Goal: Book appointment/travel/reservation

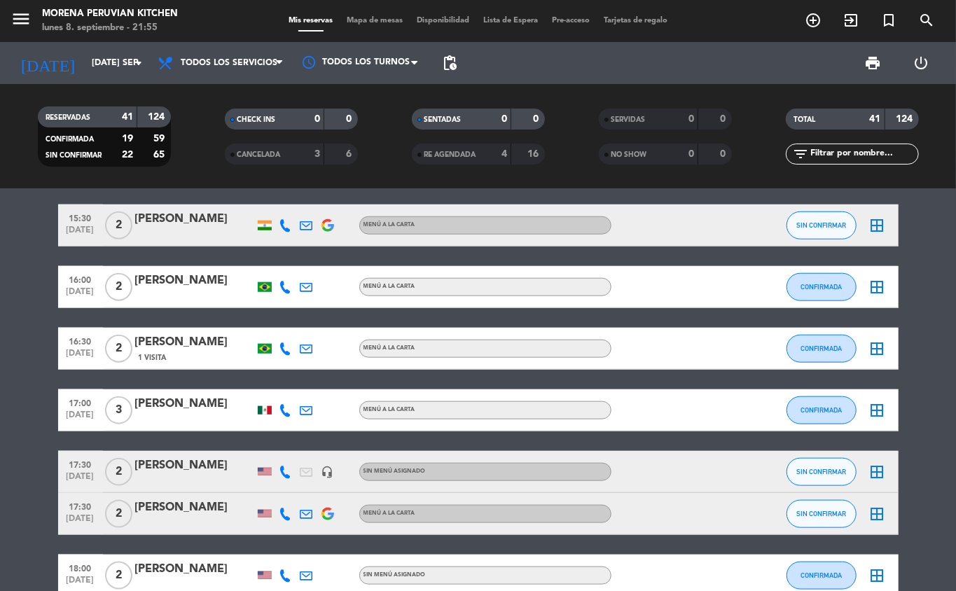
scroll to position [1210, 0]
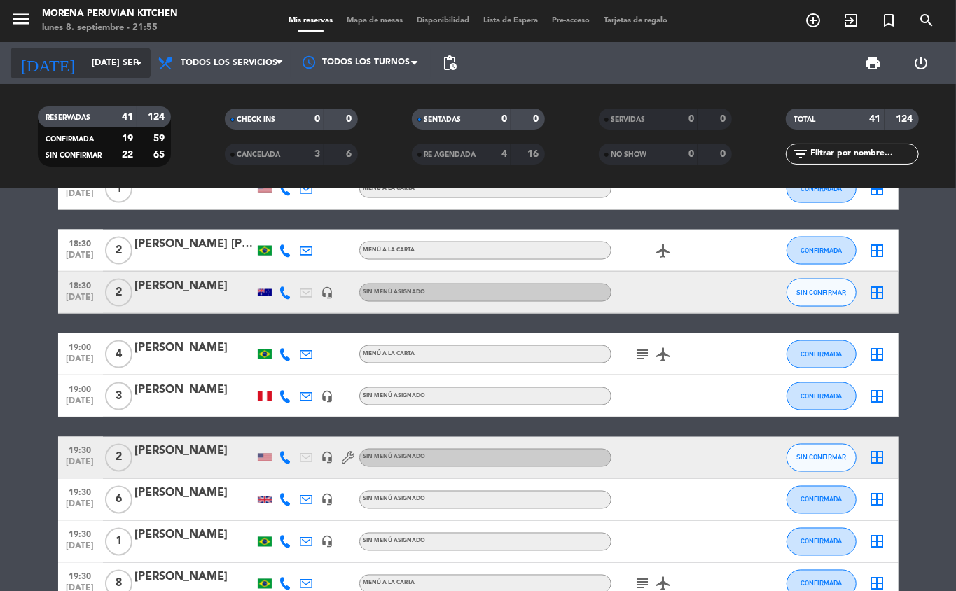
click at [104, 63] on input "[DATE] sep." at bounding box center [144, 63] width 118 height 24
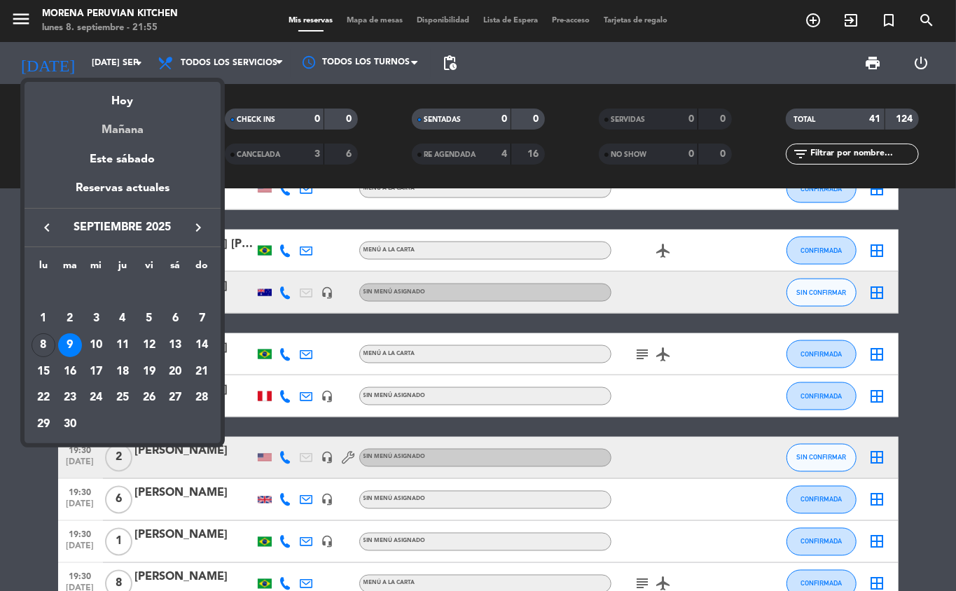
click at [149, 129] on div "Mañana" at bounding box center [123, 125] width 196 height 29
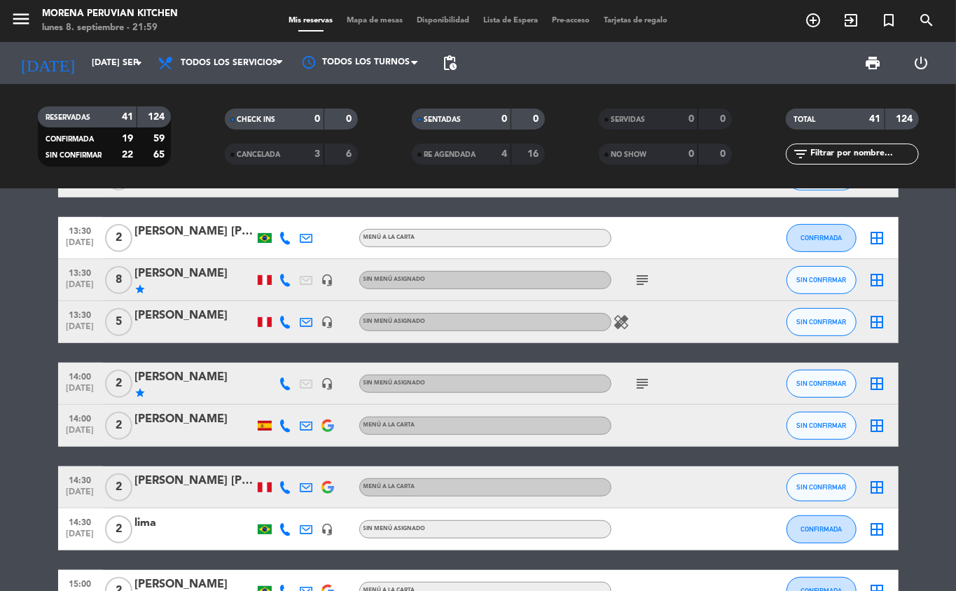
scroll to position [356, 0]
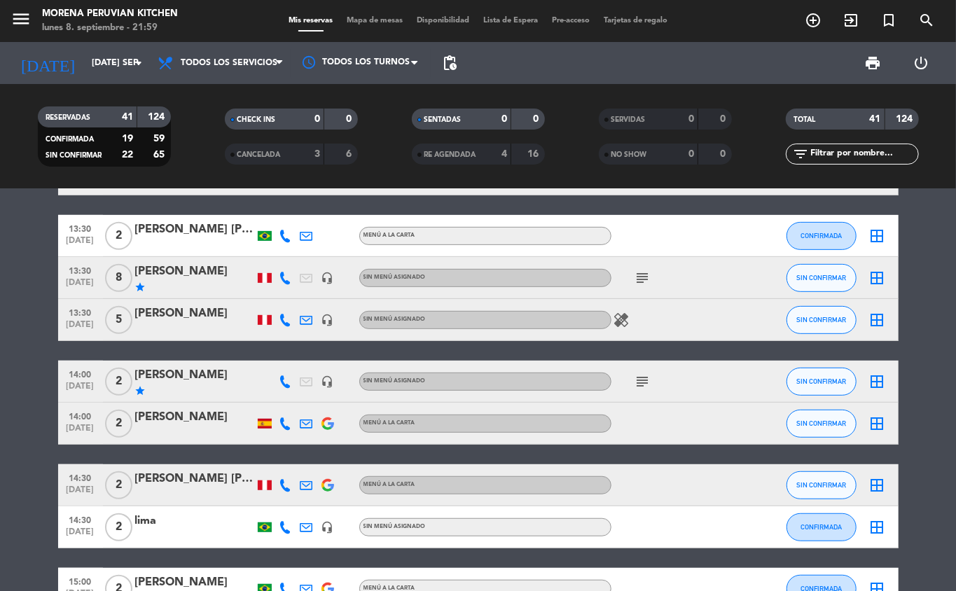
click at [650, 279] on icon "subject" at bounding box center [642, 278] width 17 height 17
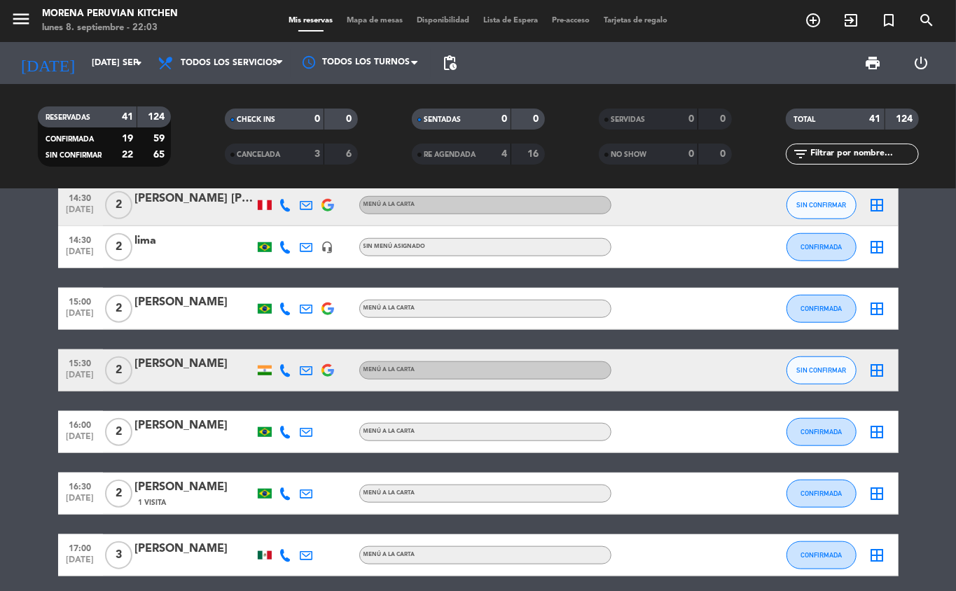
scroll to position [0, 0]
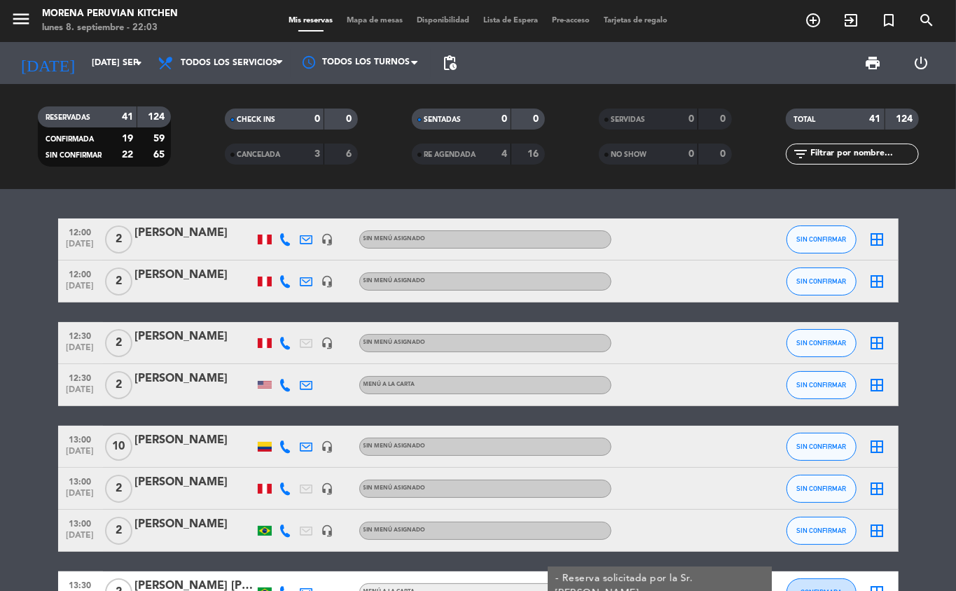
click at [457, 62] on span "pending_actions" at bounding box center [449, 63] width 17 height 17
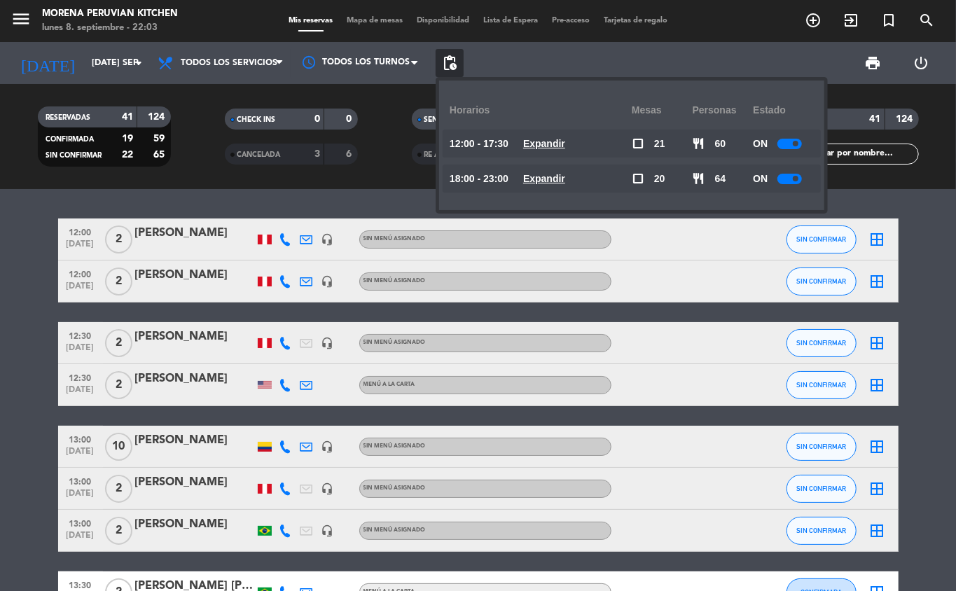
click at [450, 70] on span "pending_actions" at bounding box center [449, 63] width 17 height 17
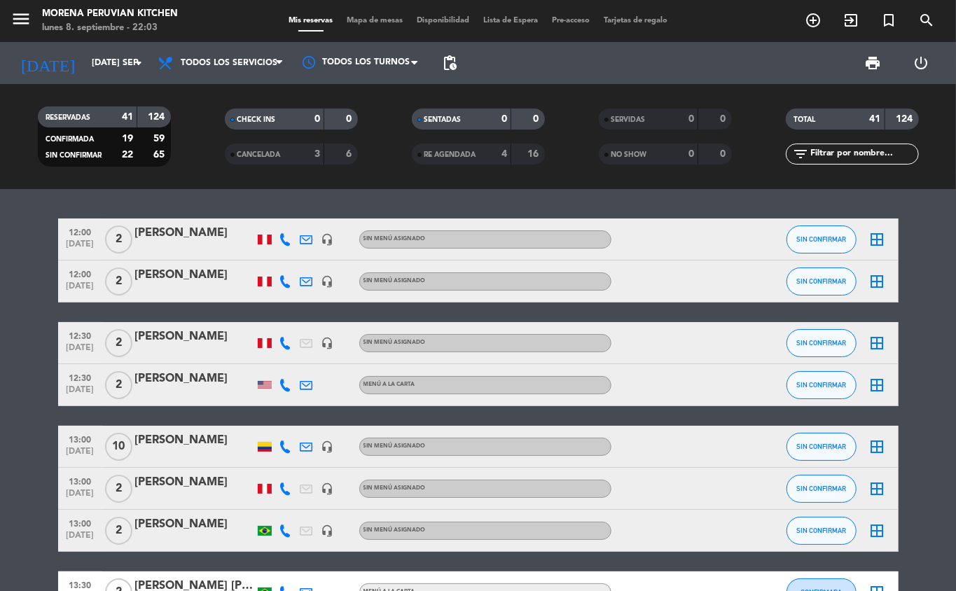
click at [444, 56] on span "pending_actions" at bounding box center [449, 63] width 17 height 17
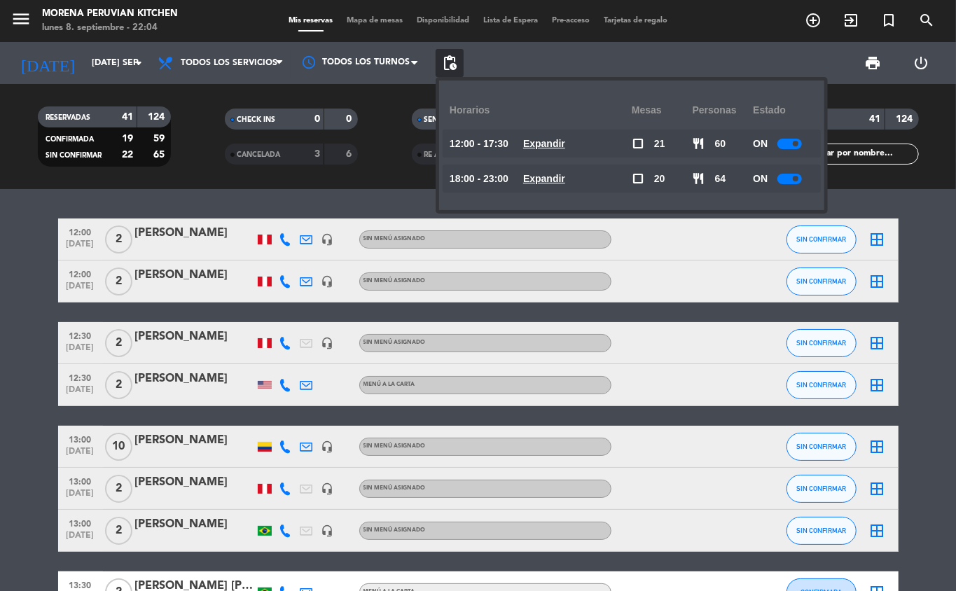
click at [727, 440] on div at bounding box center [674, 446] width 126 height 41
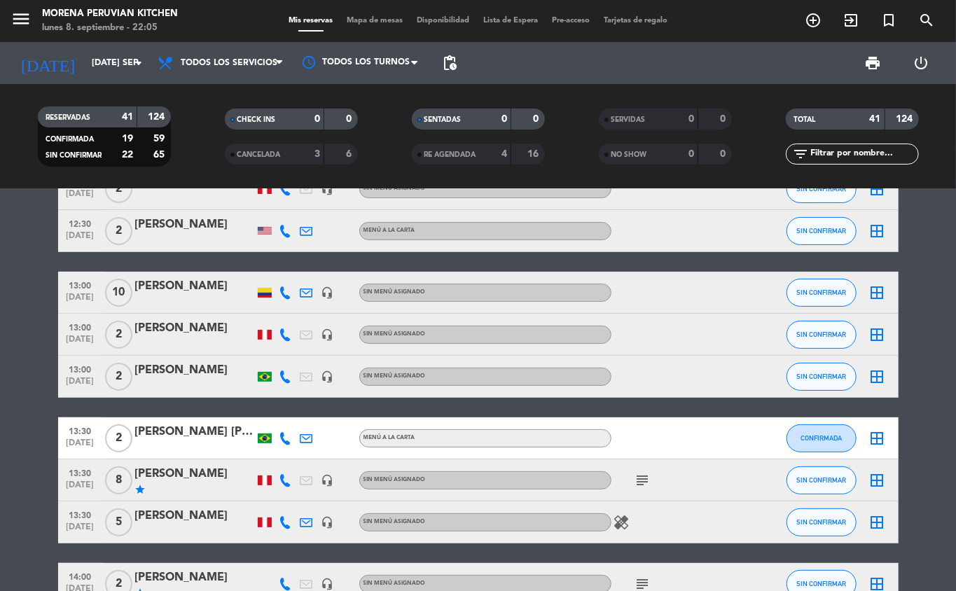
scroll to position [205, 0]
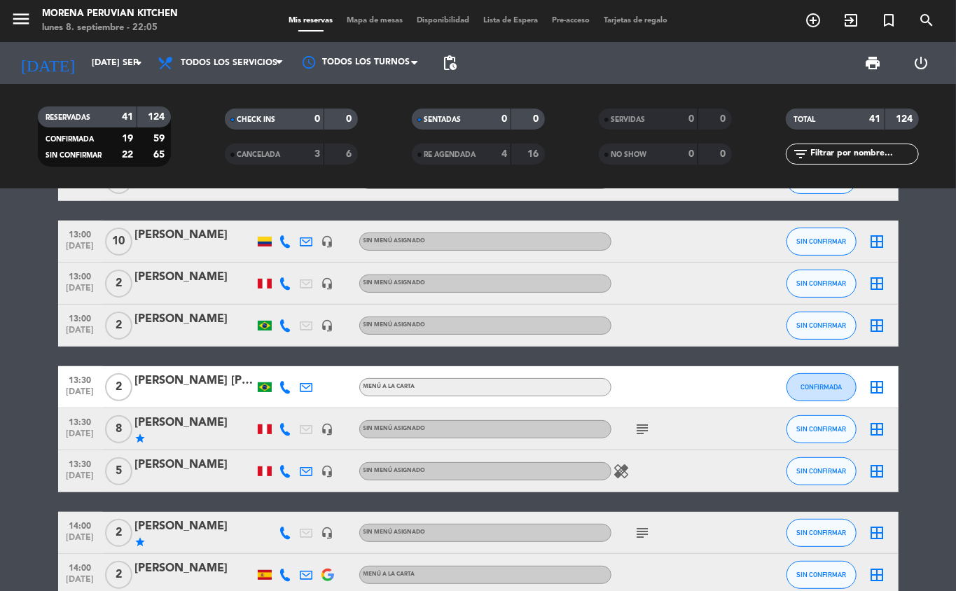
click at [625, 477] on icon "healing" at bounding box center [621, 471] width 17 height 17
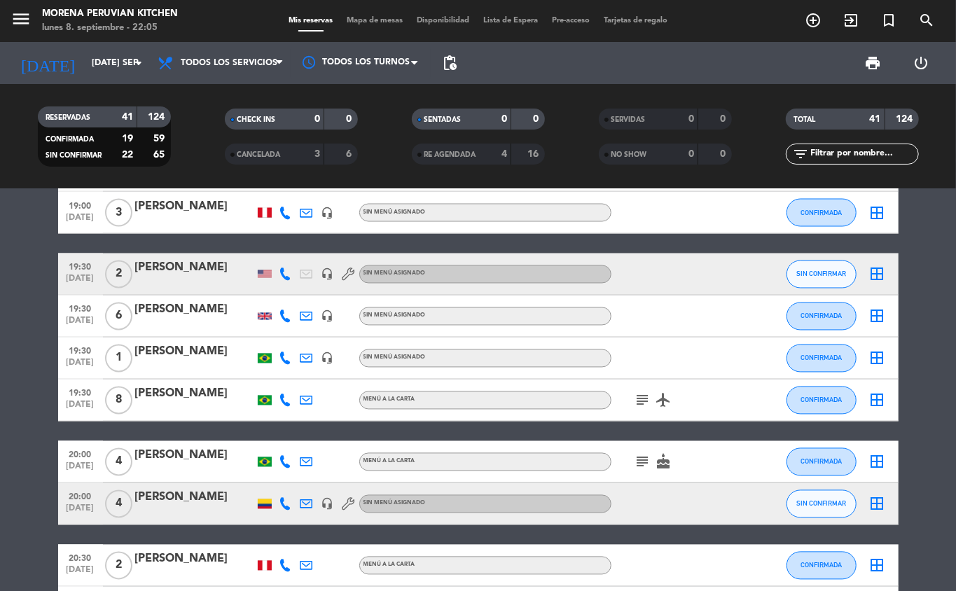
scroll to position [1700, 0]
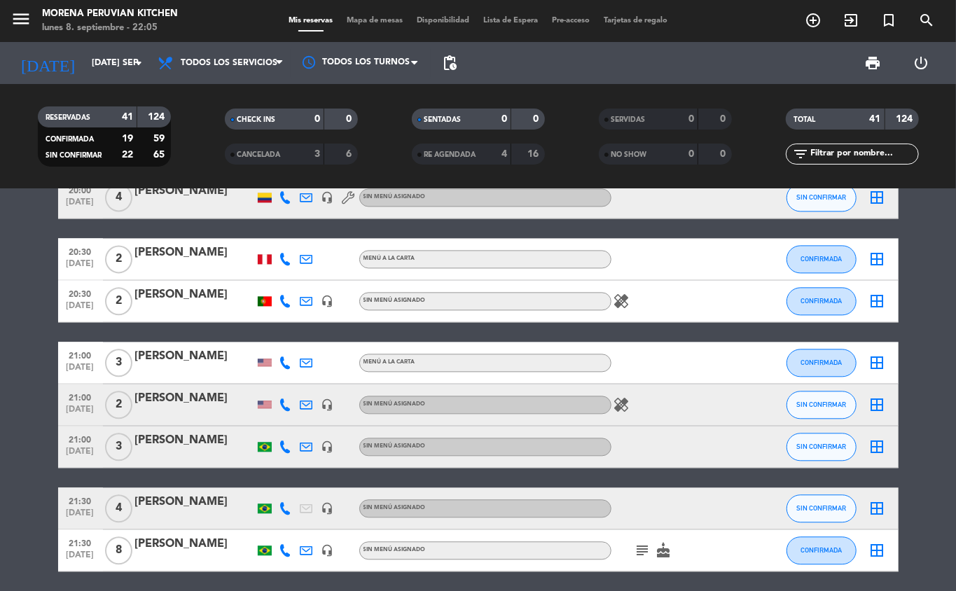
click at [629, 302] on icon "healing" at bounding box center [621, 301] width 17 height 17
click at [617, 404] on icon "healing" at bounding box center [621, 404] width 17 height 17
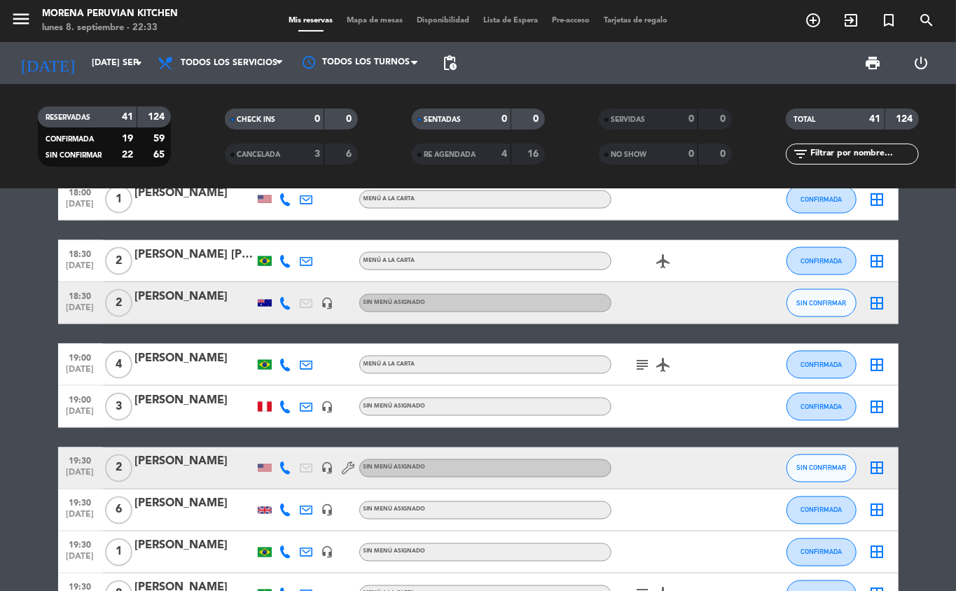
scroll to position [994, 0]
